Goal: Complete application form

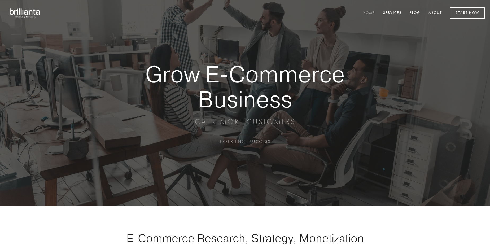
scroll to position [1390, 0]
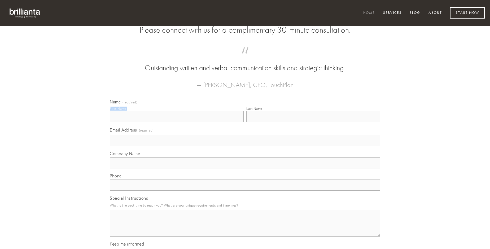
type input "[PERSON_NAME]"
click at [313, 122] on input "Last Name" at bounding box center [313, 116] width 134 height 11
type input "[PERSON_NAME]"
click at [245, 146] on input "Email Address (required)" at bounding box center [245, 140] width 271 height 11
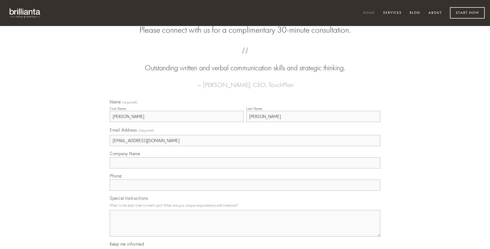
type input "[EMAIL_ADDRESS][DOMAIN_NAME]"
click at [245, 168] on input "Company Name" at bounding box center [245, 162] width 271 height 11
type input "stabilis"
click at [245, 191] on input "text" at bounding box center [245, 185] width 271 height 11
click at [245, 228] on textarea "Special Instructions" at bounding box center [245, 223] width 271 height 27
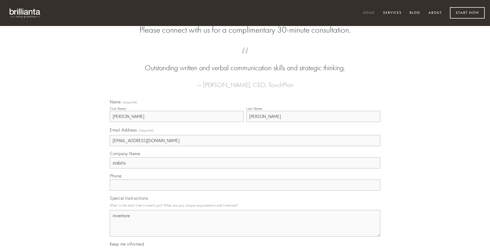
type textarea "inventore"
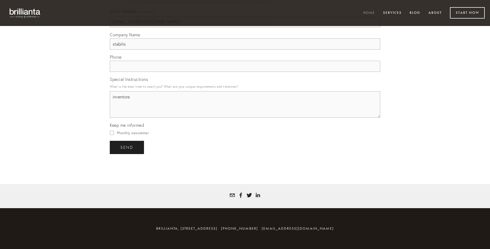
click at [127, 147] on span "send" at bounding box center [126, 147] width 13 height 5
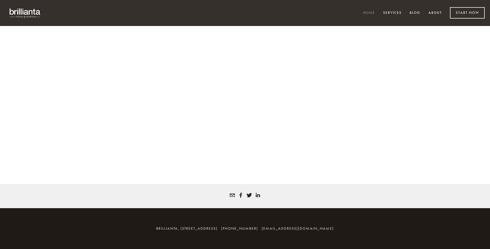
scroll to position [1383, 0]
